Goal: Information Seeking & Learning: Find specific fact

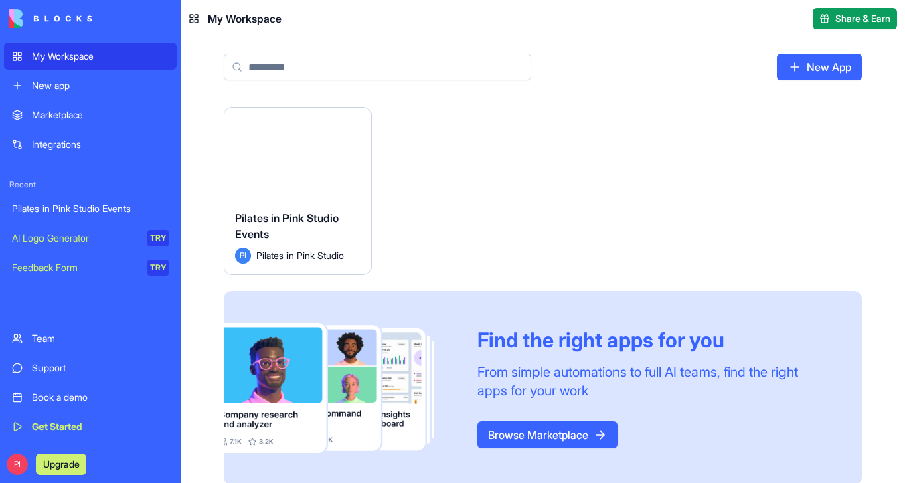
click at [326, 125] on div "Launch" at bounding box center [297, 154] width 147 height 92
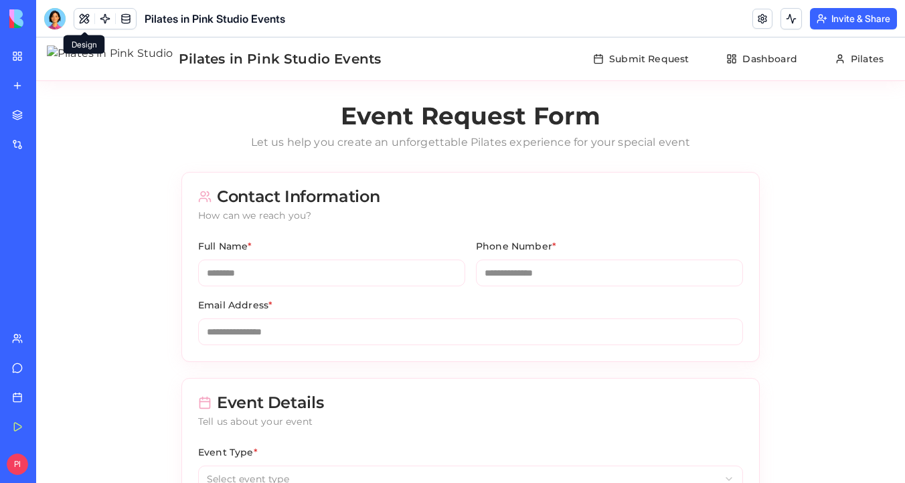
click at [80, 15] on button at bounding box center [84, 19] width 20 height 20
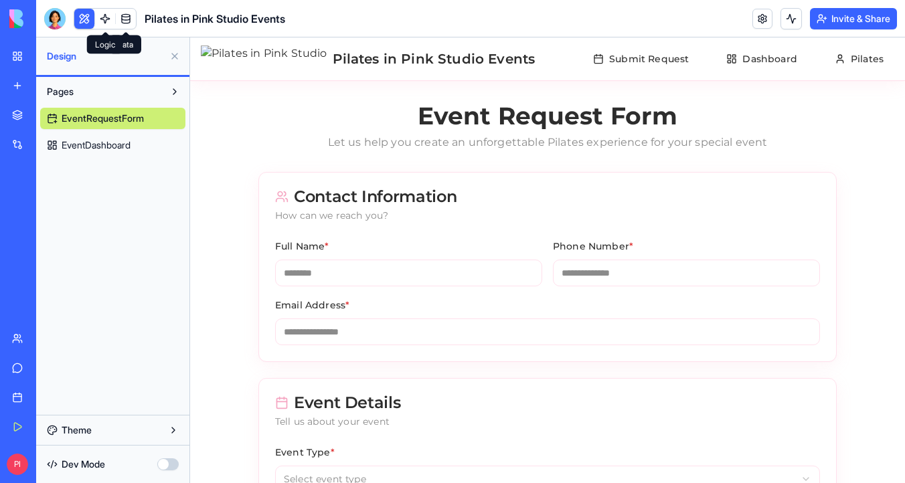
click at [110, 17] on link at bounding box center [105, 19] width 20 height 20
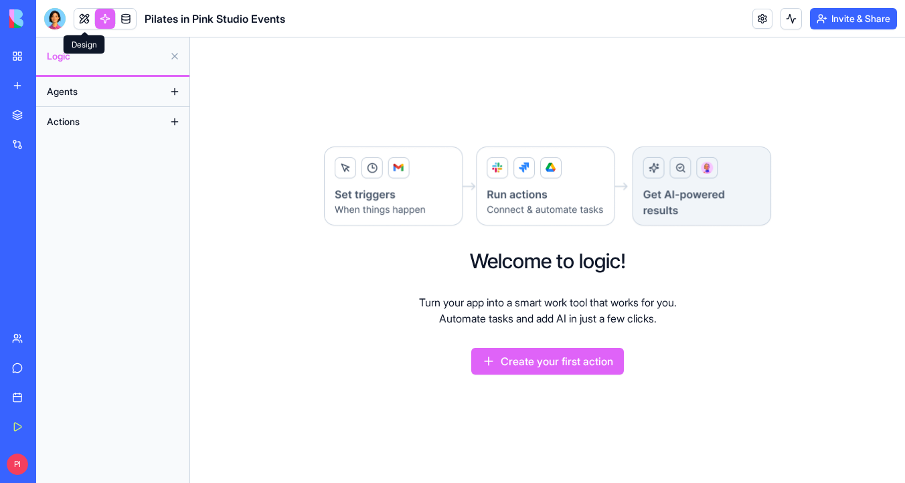
click at [87, 20] on link at bounding box center [84, 19] width 20 height 20
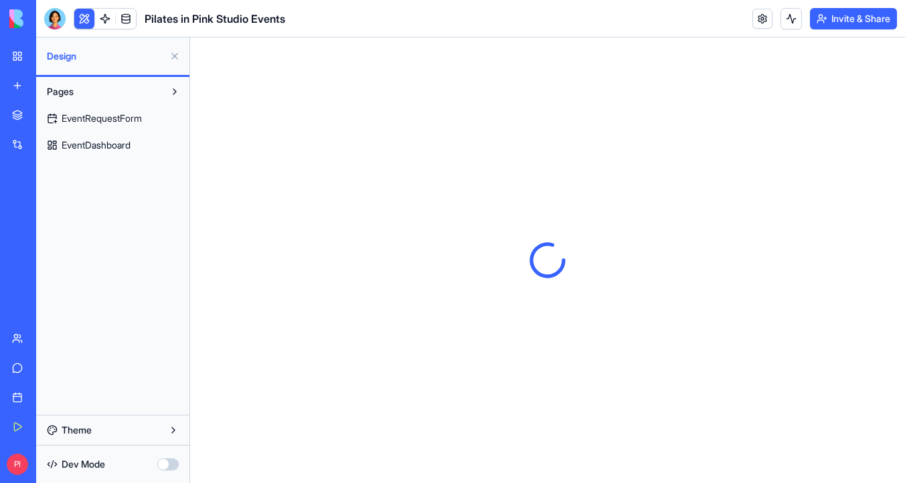
click at [54, 23] on div at bounding box center [54, 18] width 21 height 21
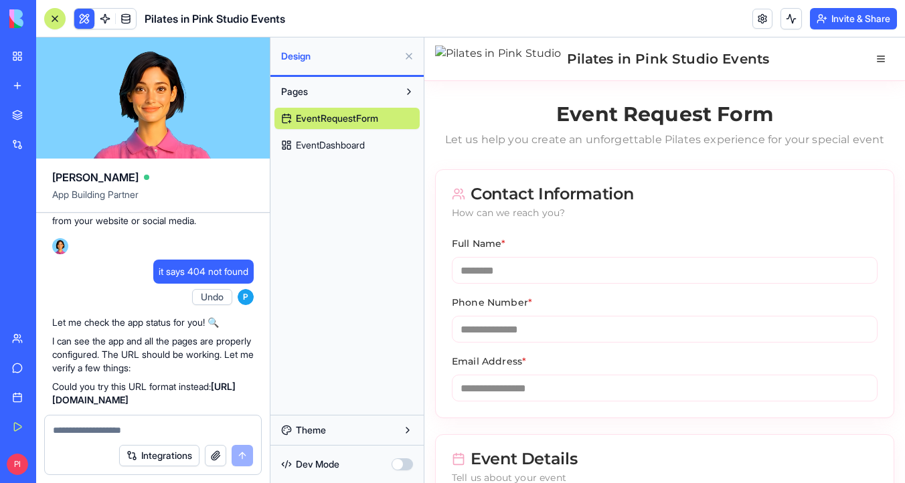
scroll to position [5600, 5]
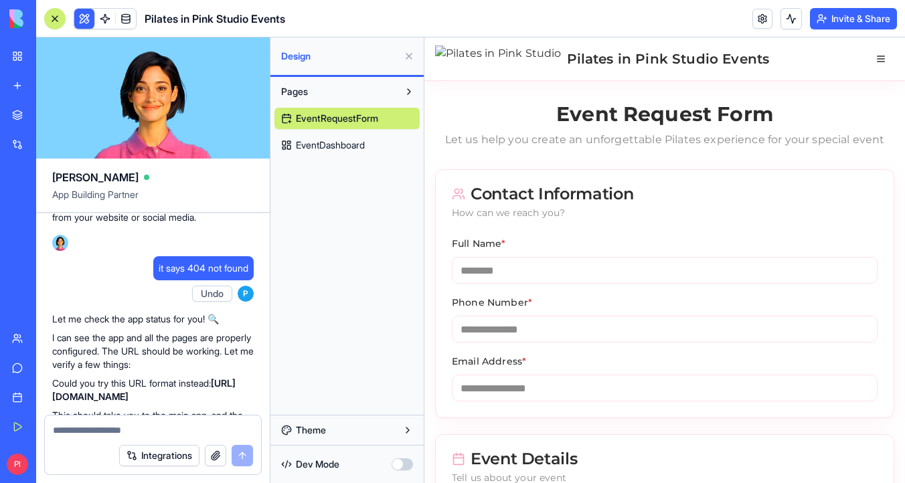
click at [143, 164] on link "[URL][DOMAIN_NAME]" at bounding box center [102, 158] width 101 height 11
click at [870, 17] on button "Invite & Share" at bounding box center [853, 18] width 87 height 21
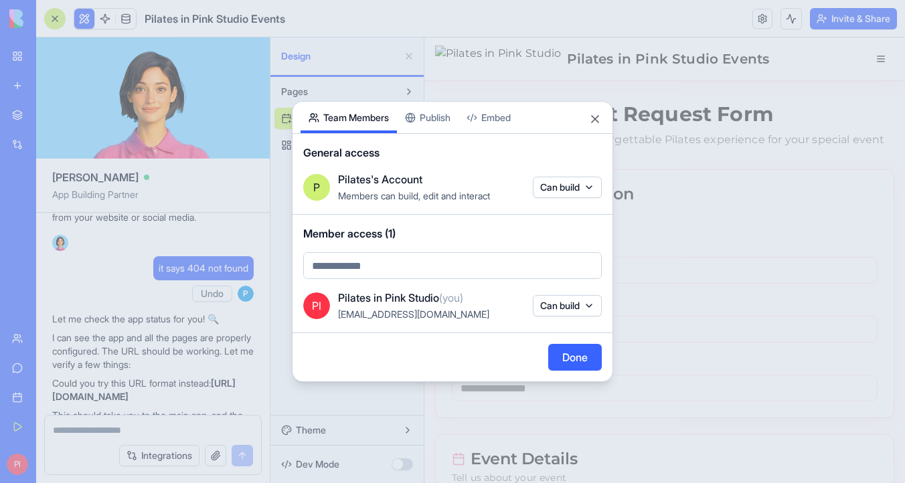
click at [437, 123] on button "Publish" at bounding box center [428, 117] width 62 height 31
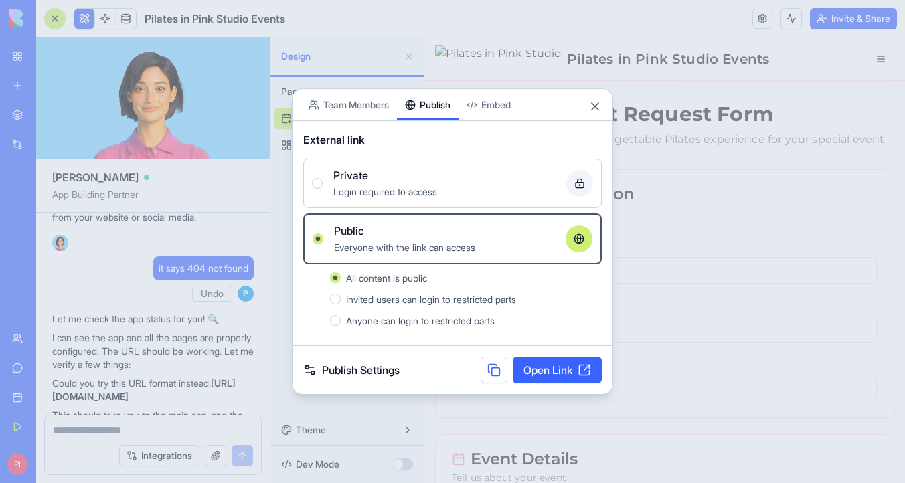
click at [545, 372] on link "Open Link" at bounding box center [557, 370] width 89 height 27
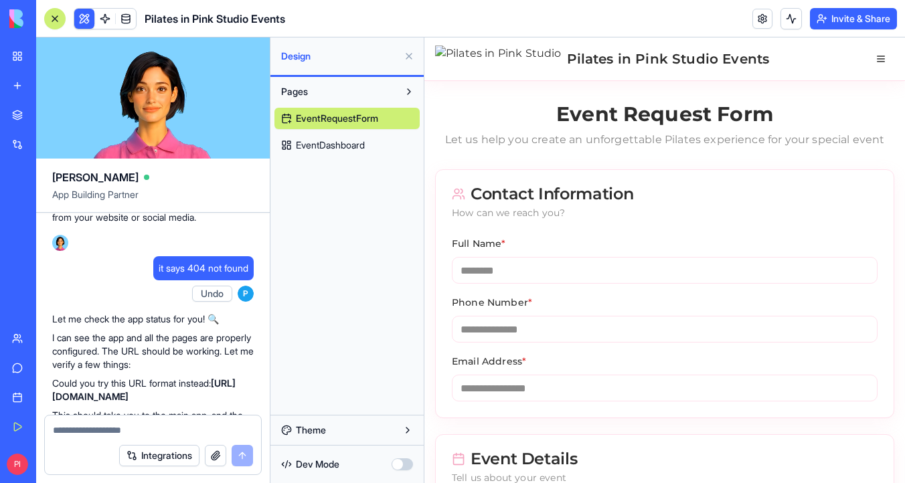
scroll to position [5602, 5]
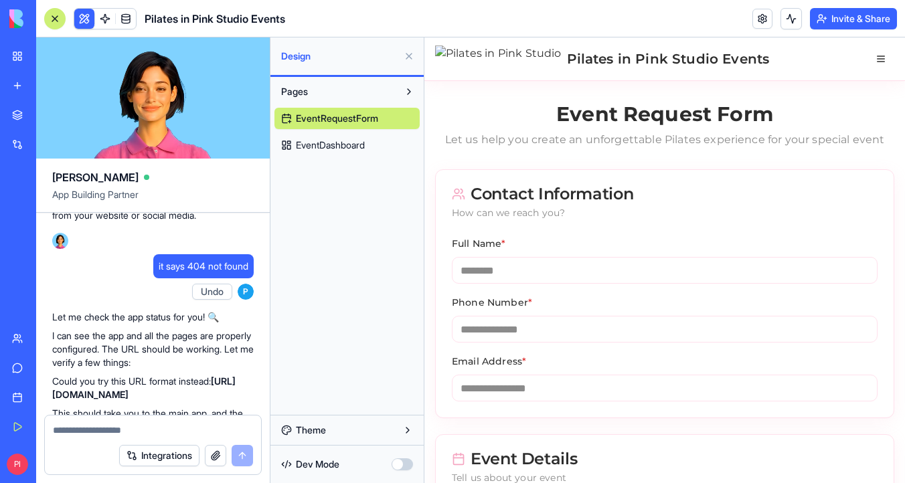
click at [153, 162] on link "[URL][DOMAIN_NAME]" at bounding box center [102, 156] width 101 height 11
click at [866, 10] on button "Invite & Share" at bounding box center [853, 18] width 87 height 21
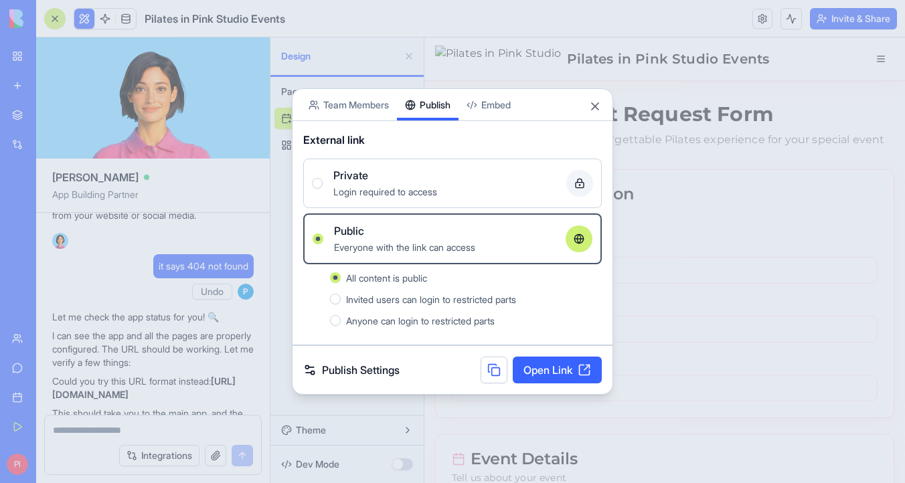
click at [548, 371] on link "Open Link" at bounding box center [557, 370] width 89 height 27
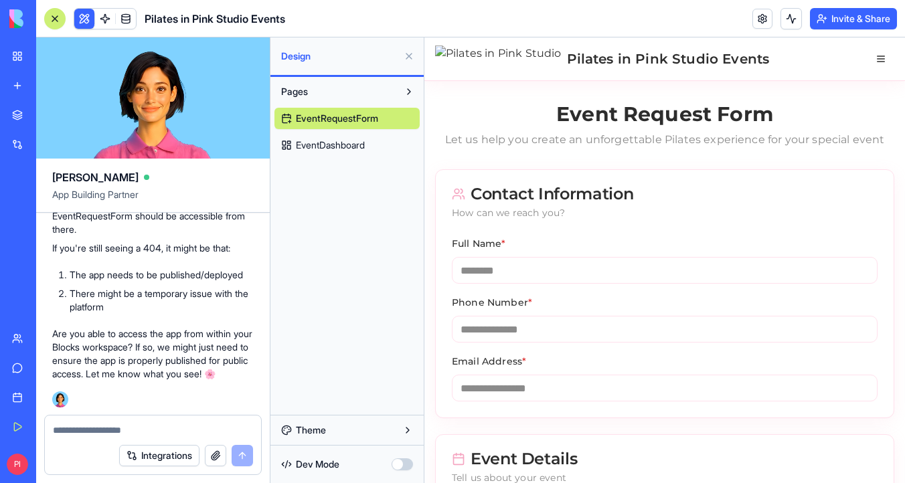
scroll to position [5933, 5]
click at [96, 189] on link "[URL][DOMAIN_NAME]" at bounding box center [143, 177] width 183 height 25
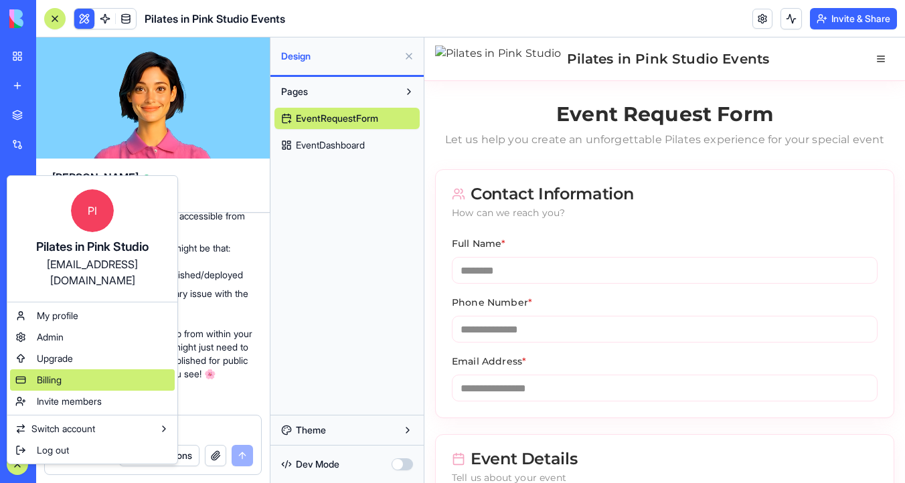
click at [66, 370] on div "Billing" at bounding box center [92, 380] width 165 height 21
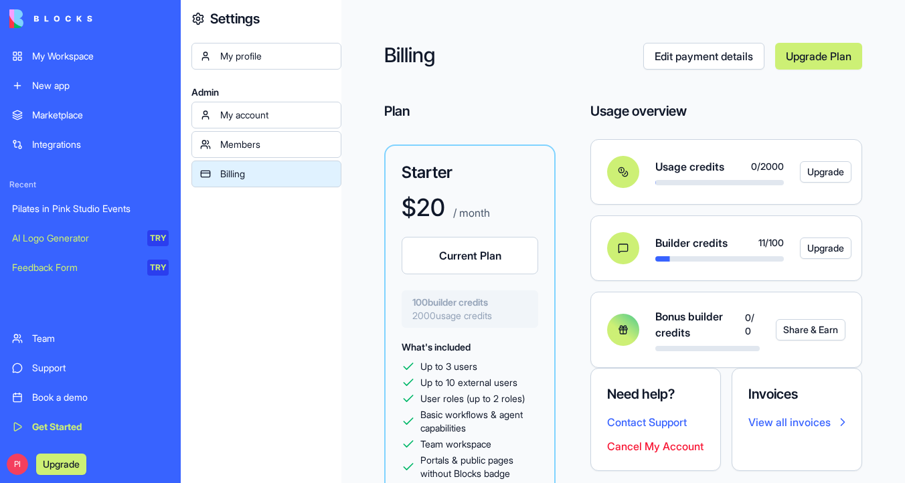
click at [78, 338] on div "Team" at bounding box center [100, 338] width 137 height 13
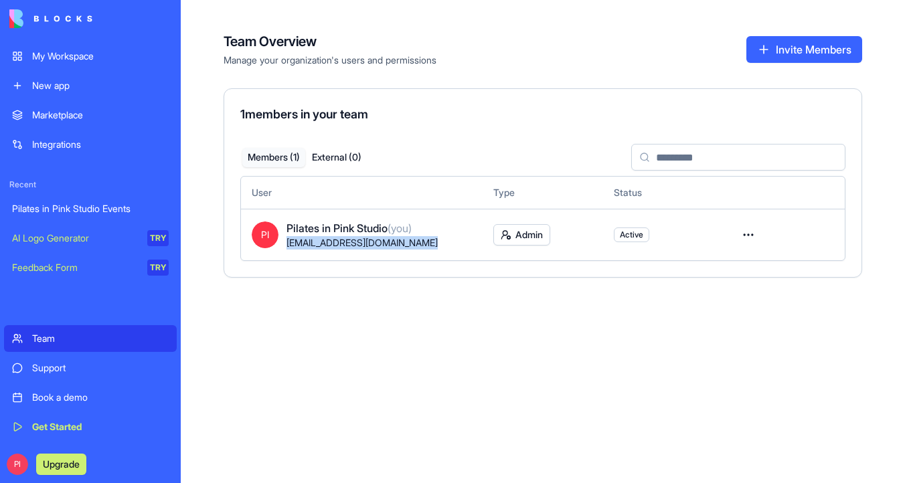
drag, startPoint x: 424, startPoint y: 247, endPoint x: 287, endPoint y: 246, distance: 137.2
click at [287, 246] on div "[EMAIL_ADDRESS][DOMAIN_NAME]" at bounding box center [379, 242] width 185 height 13
copy span "[EMAIL_ADDRESS][DOMAIN_NAME]"
click at [108, 53] on div "My Workspace" at bounding box center [100, 56] width 137 height 13
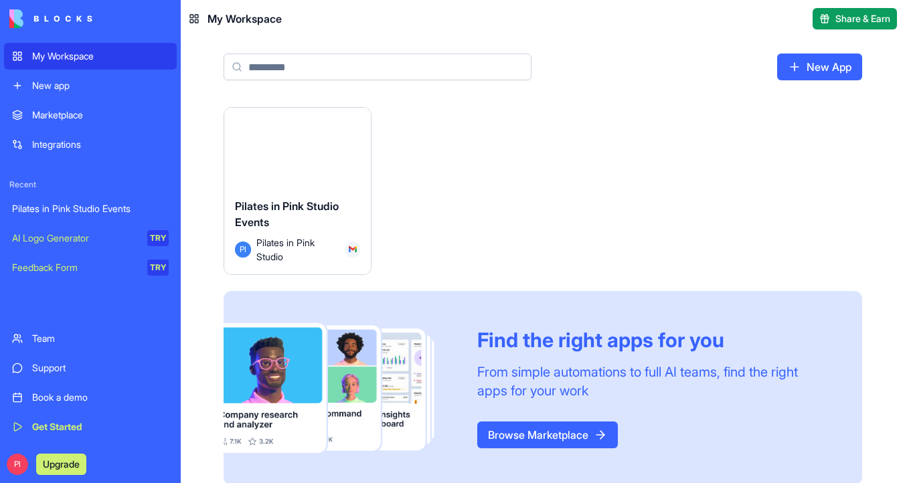
click at [307, 150] on button "Launch" at bounding box center [297, 153] width 100 height 27
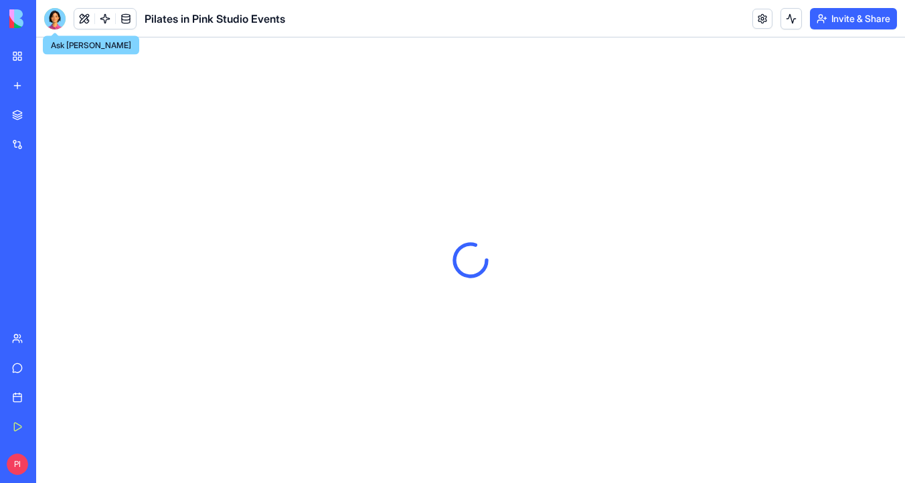
click at [56, 21] on div at bounding box center [54, 18] width 21 height 21
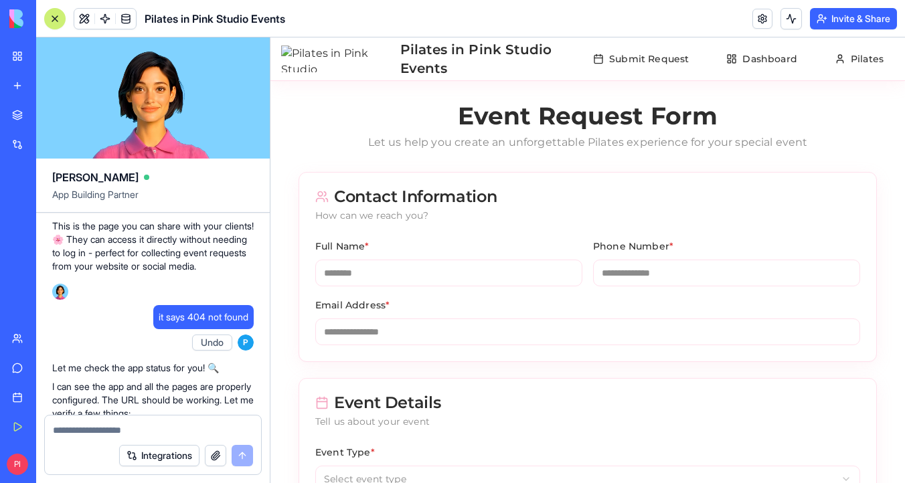
scroll to position [5534, 0]
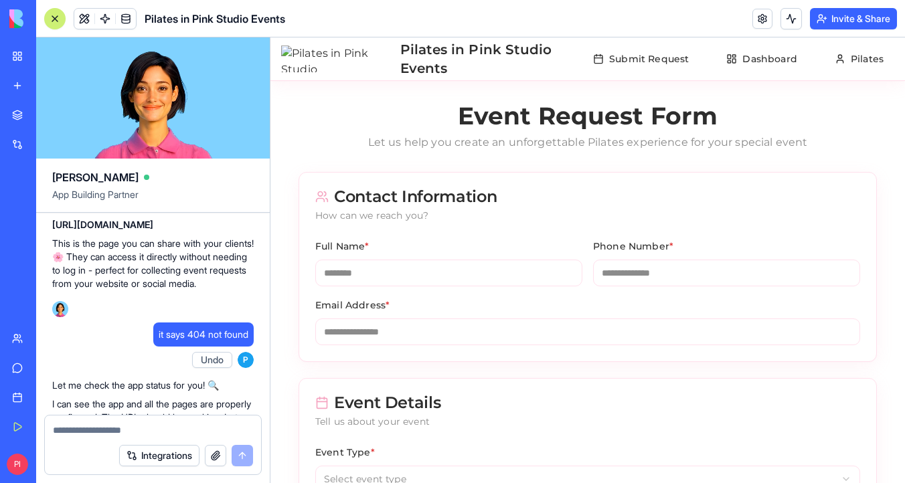
drag, startPoint x: 147, startPoint y: 301, endPoint x: 105, endPoint y: 297, distance: 42.4
click at [105, 162] on span "Whats the public url for Submit Request again?" at bounding box center [153, 148] width 191 height 27
copy span "public url"
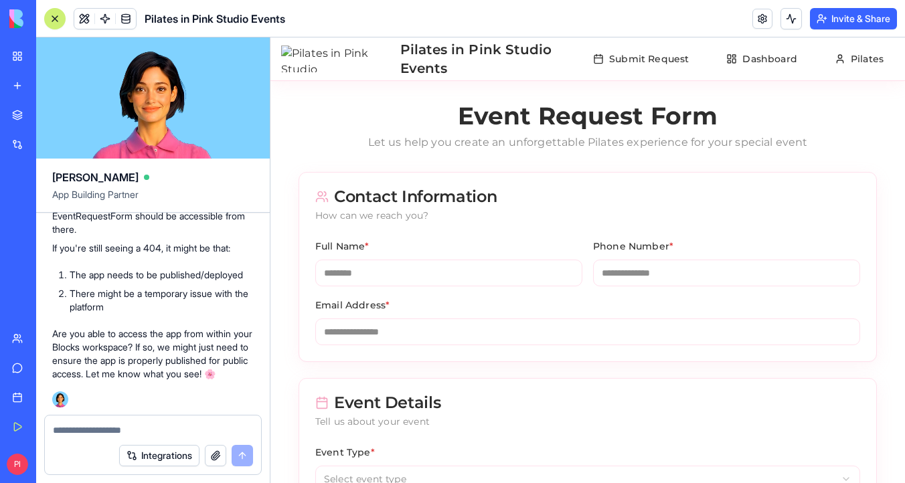
scroll to position [6013, 0]
